Goal: Information Seeking & Learning: Understand process/instructions

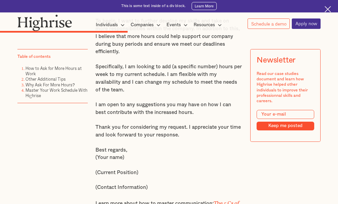
scroll to position [2008, 0]
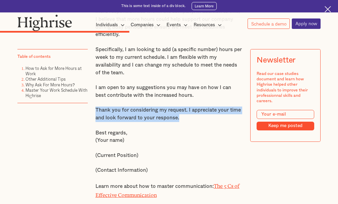
drag, startPoint x: 94, startPoint y: 129, endPoint x: 189, endPoint y: 139, distance: 95.4
click at [210, 122] on p "Thank you for considering my request. I appreciate your time and look forward t…" at bounding box center [170, 113] width 148 height 15
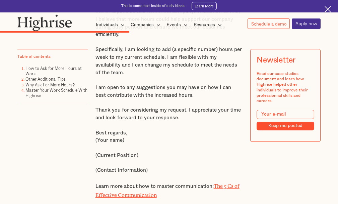
click at [167, 145] on p "Best regards, (Your name)" at bounding box center [170, 136] width 148 height 15
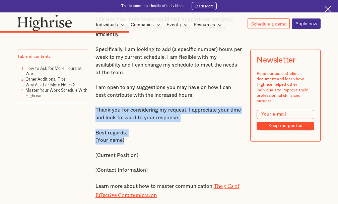
drag, startPoint x: 95, startPoint y: 129, endPoint x: 134, endPoint y: 162, distance: 51.3
copy div "Thank you for considering my request. I appreciate your time and look forward t…"
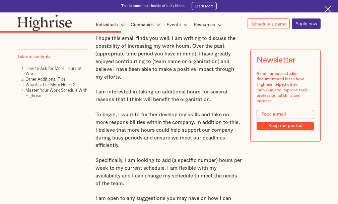
scroll to position [1840, 0]
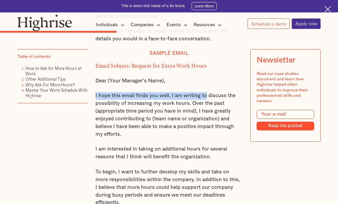
drag, startPoint x: 95, startPoint y: 119, endPoint x: 205, endPoint y: 120, distance: 110.7
click at [205, 120] on p "I hope this email finds you well. I am writing to discuss the possibility of in…" at bounding box center [170, 115] width 148 height 46
copy p "I hope this email finds you well. I am writing to"
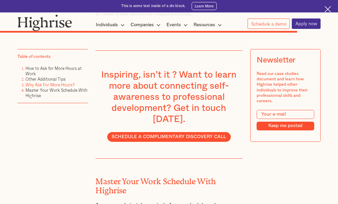
scroll to position [4423, 0]
